Goal: Find specific page/section: Find specific page/section

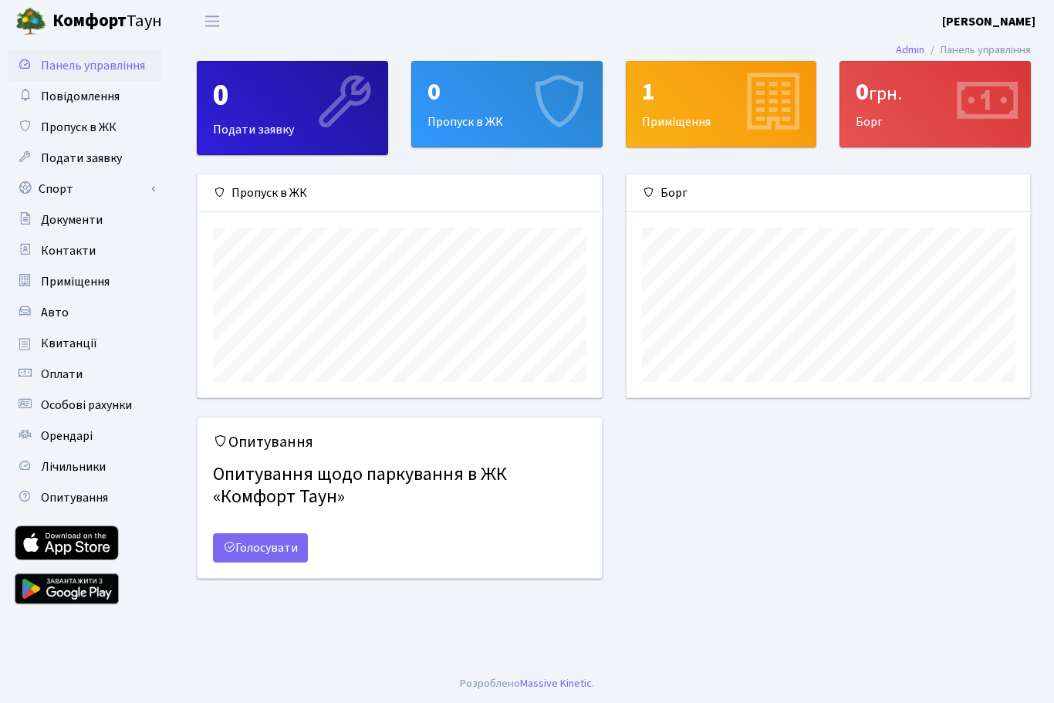
scroll to position [223, 404]
click at [63, 193] on link "Спорт" at bounding box center [85, 189] width 154 height 31
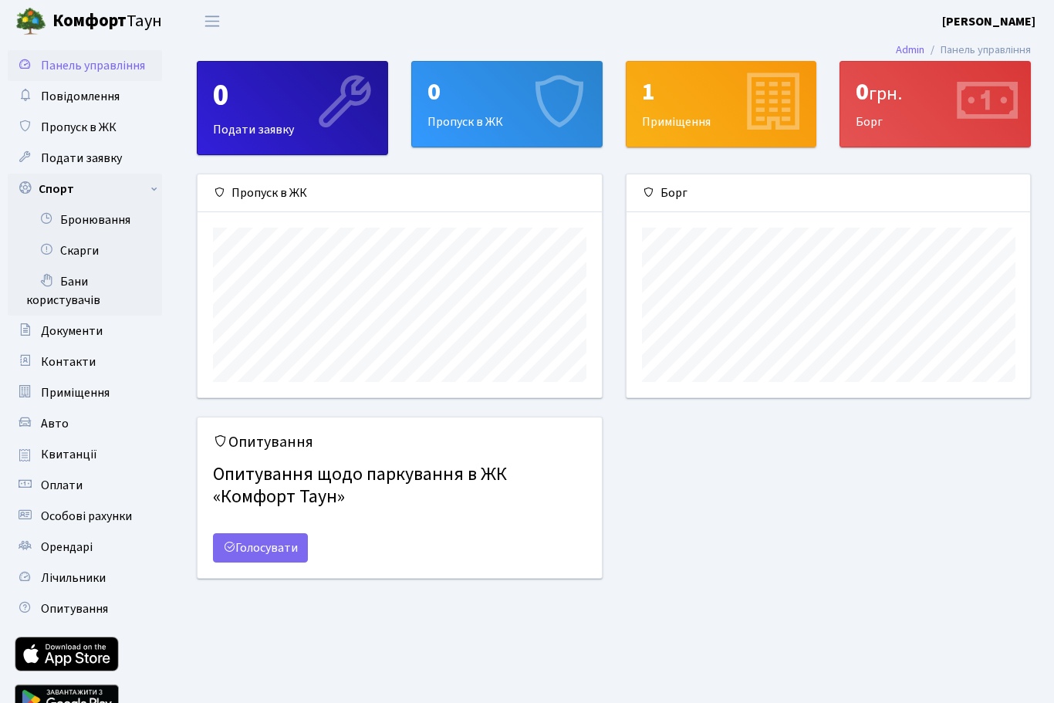
click at [90, 218] on link "Бронювання" at bounding box center [85, 219] width 154 height 31
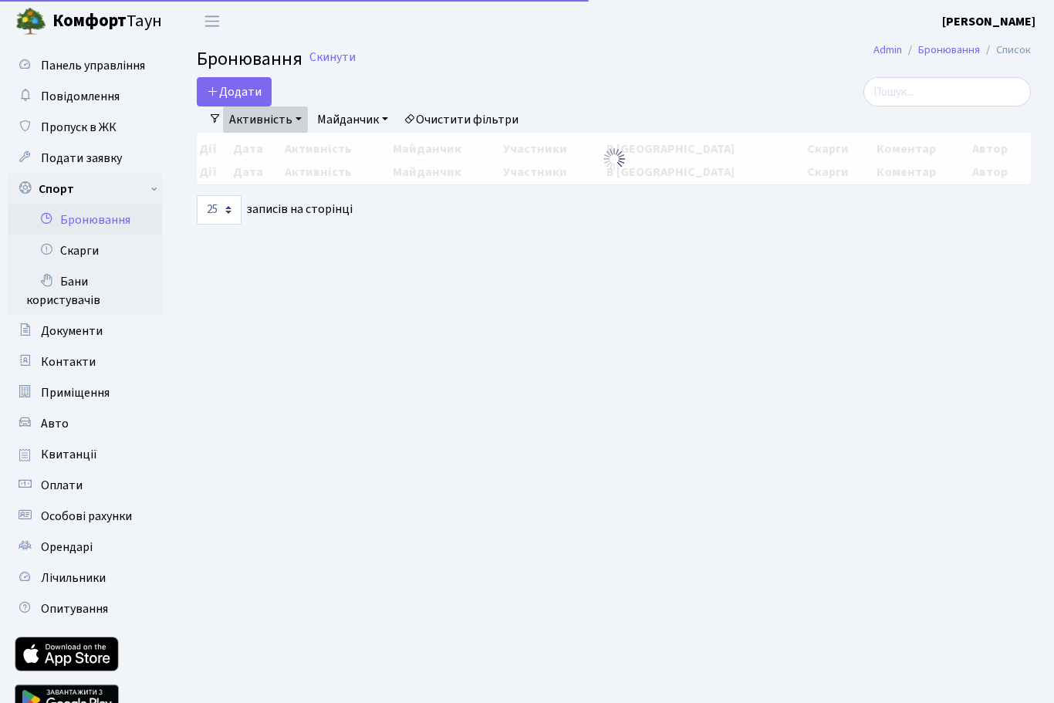
select select "25"
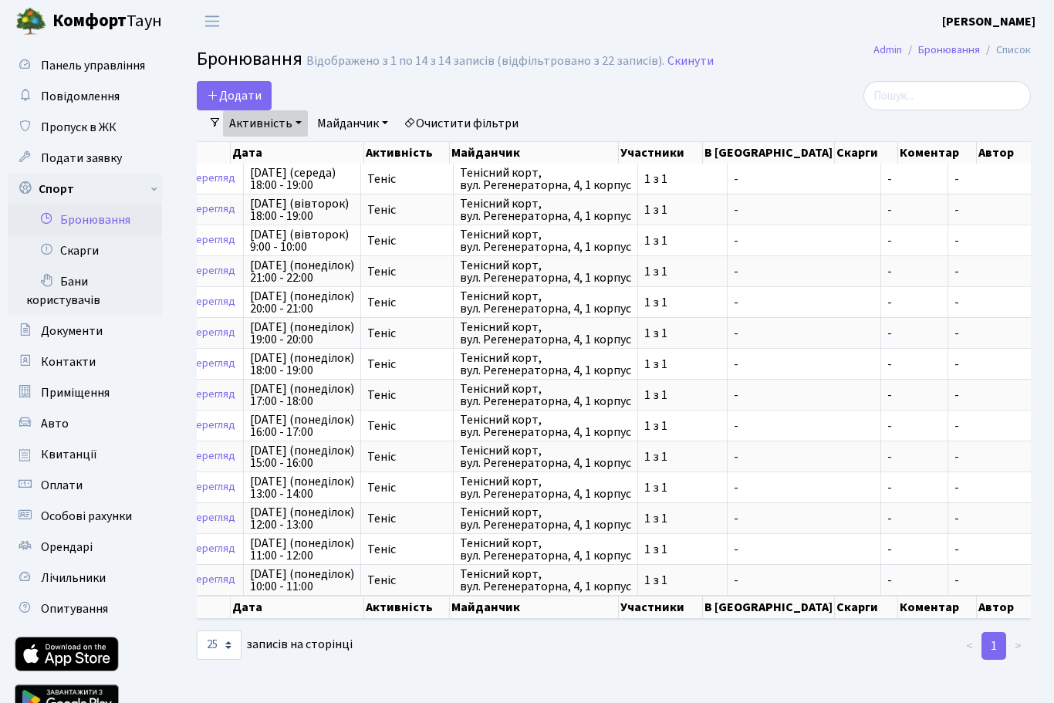
scroll to position [0, 23]
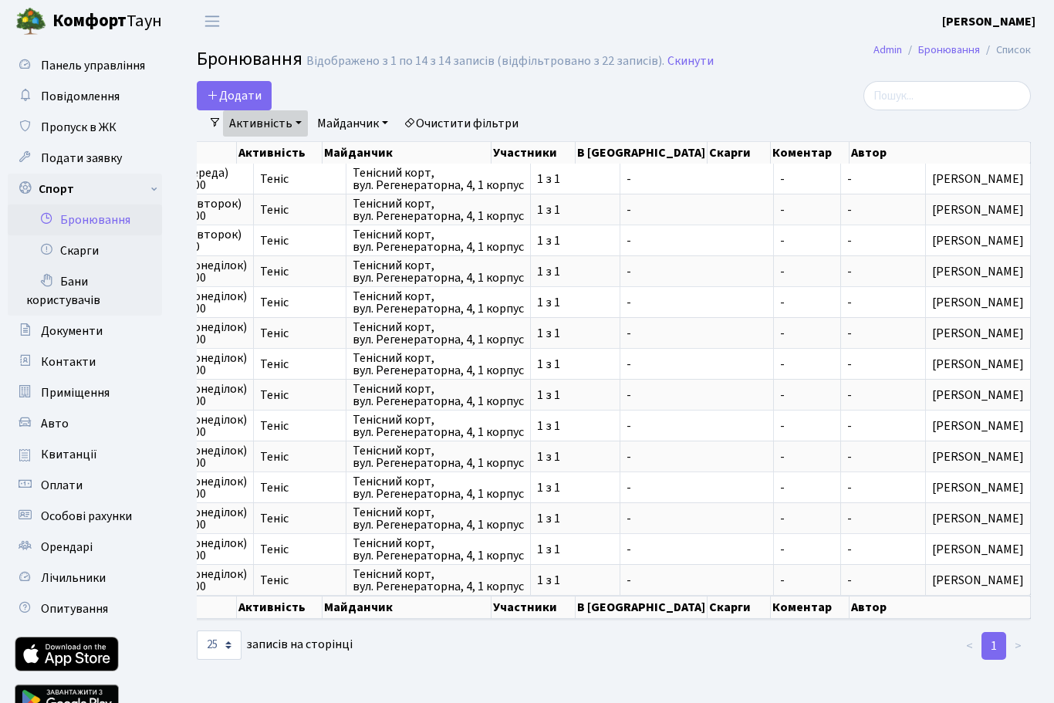
click at [992, 635] on link "1" at bounding box center [994, 646] width 25 height 28
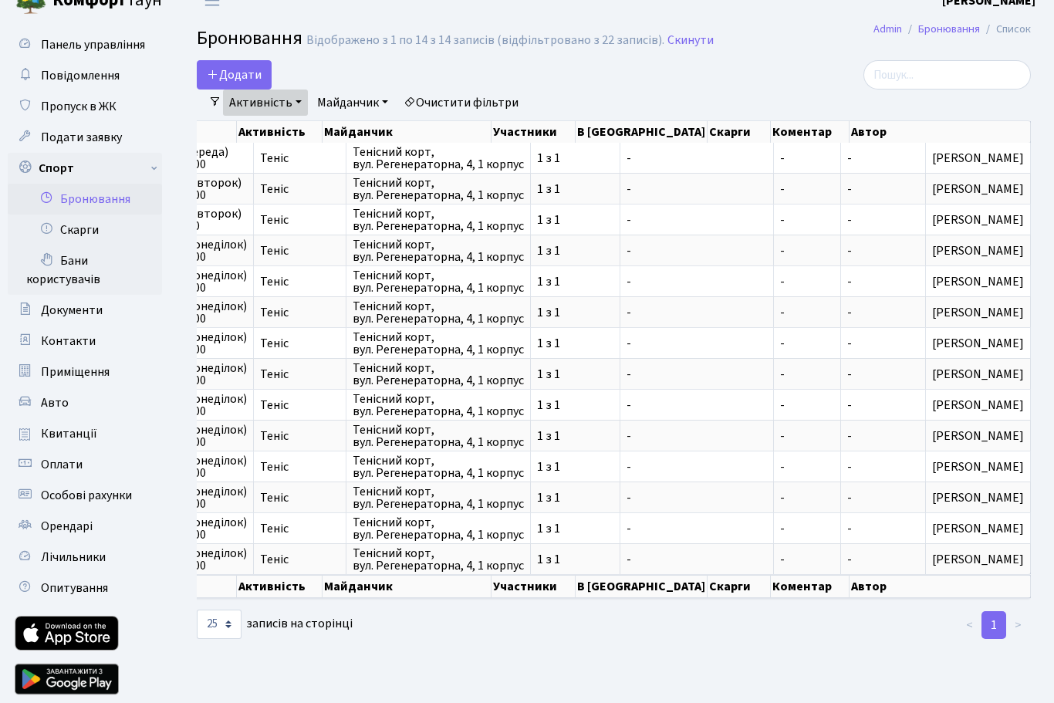
click at [66, 269] on link "Бани користувачів" at bounding box center [85, 270] width 154 height 49
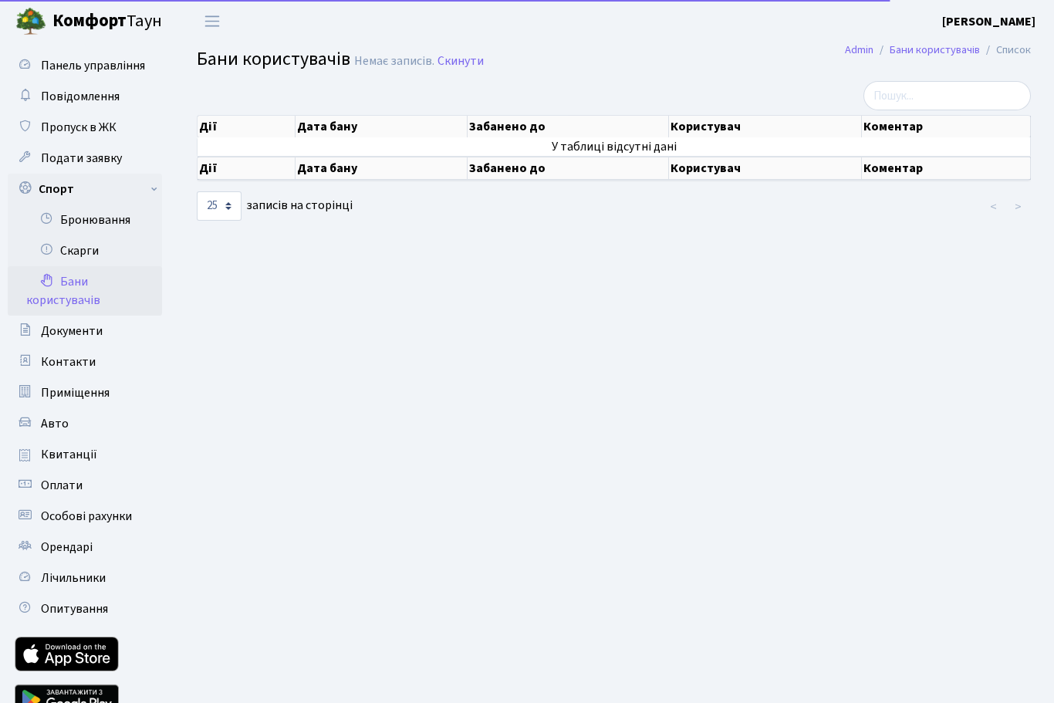
select select "25"
